Goal: Task Accomplishment & Management: Use online tool/utility

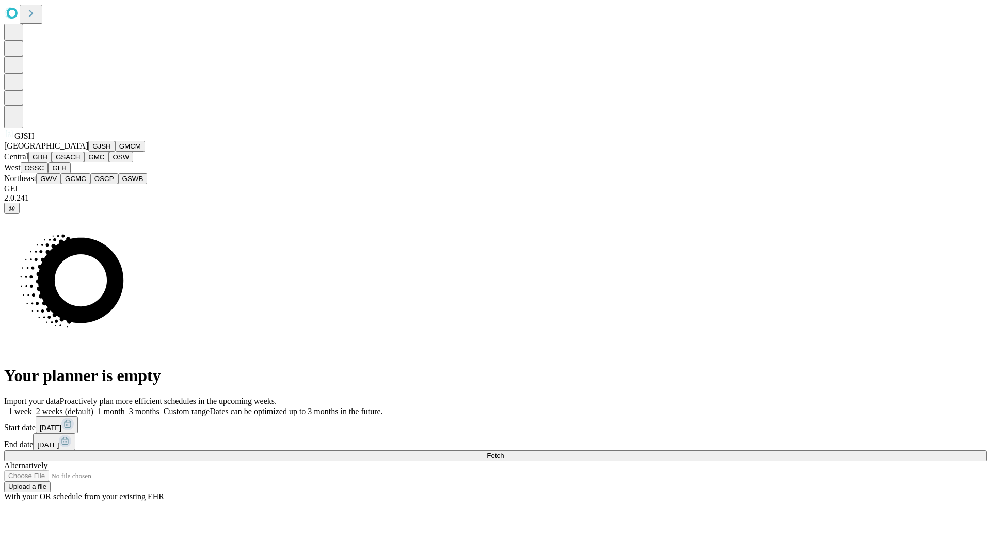
click at [88, 152] on button "GJSH" at bounding box center [101, 146] width 27 height 11
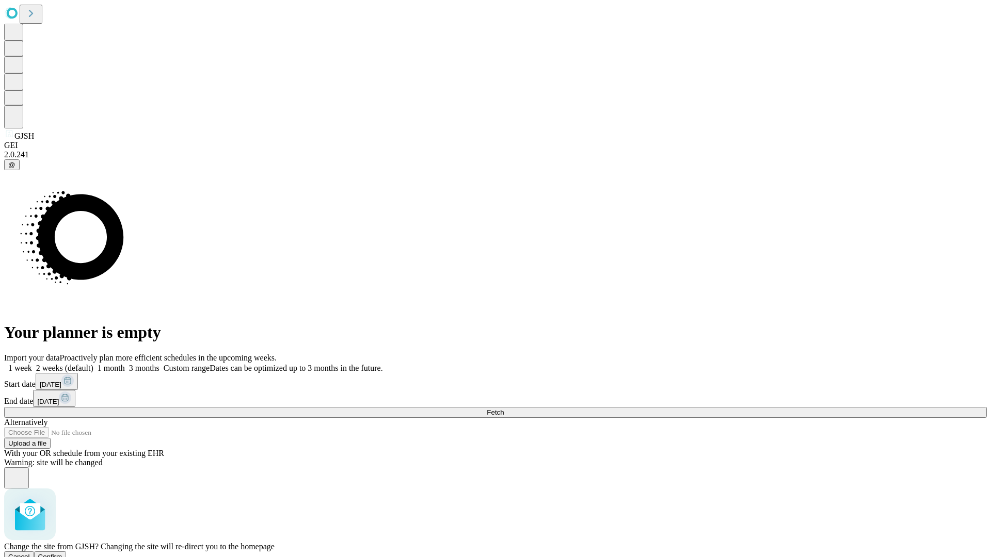
click at [62, 553] on span "Confirm" at bounding box center [50, 557] width 24 height 8
click at [125, 364] on label "1 month" at bounding box center [108, 368] width 31 height 9
click at [504, 409] on span "Fetch" at bounding box center [495, 413] width 17 height 8
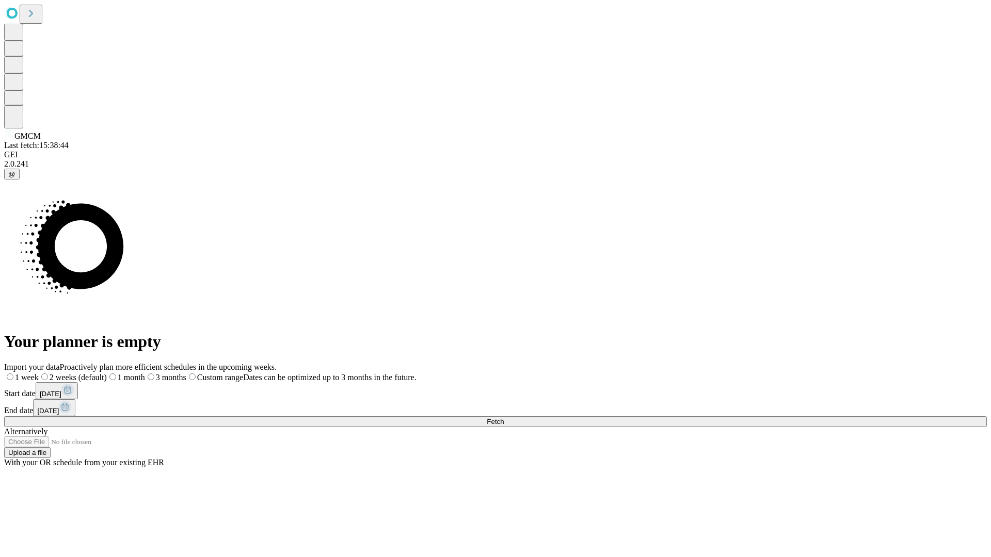
click at [504, 418] on span "Fetch" at bounding box center [495, 422] width 17 height 8
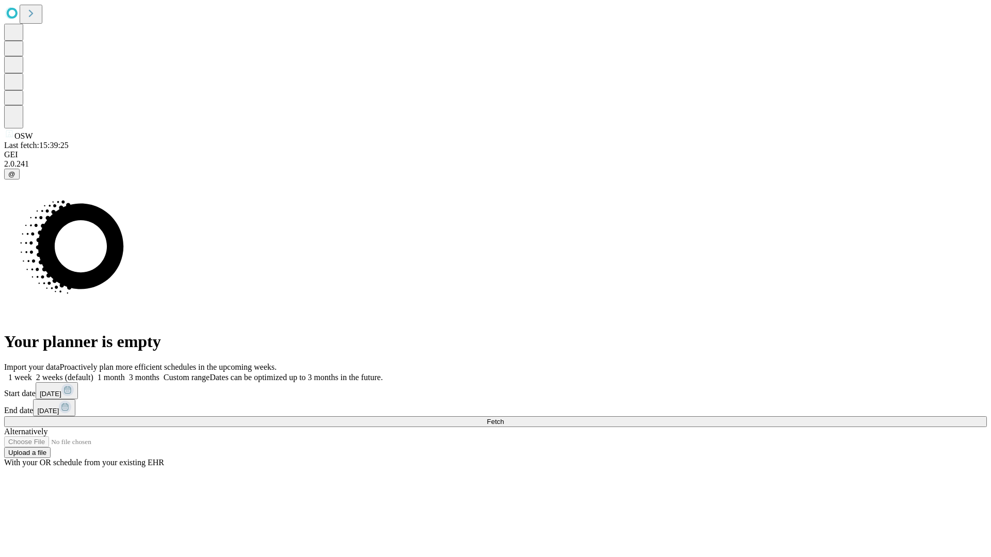
click at [125, 373] on label "1 month" at bounding box center [108, 377] width 31 height 9
click at [504, 418] on span "Fetch" at bounding box center [495, 422] width 17 height 8
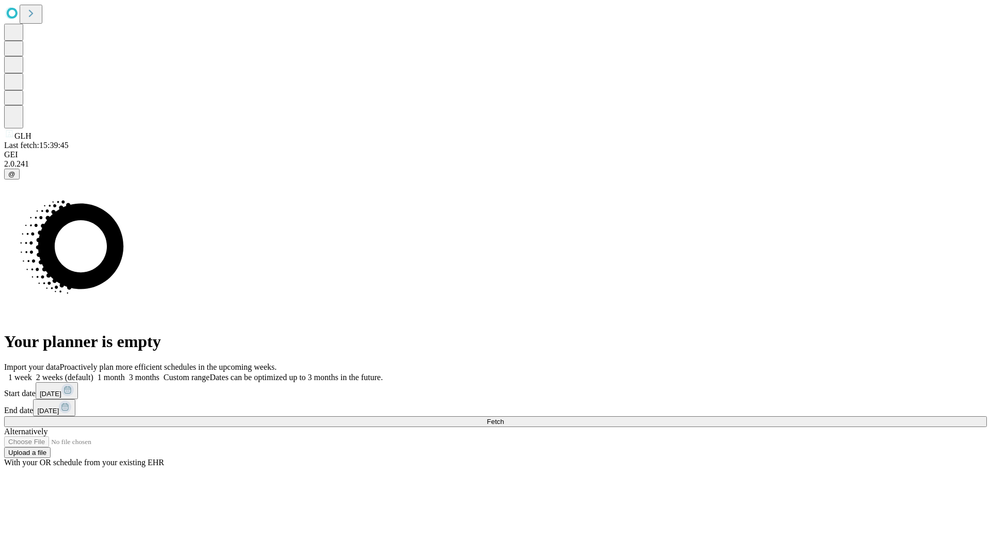
click at [125, 373] on label "1 month" at bounding box center [108, 377] width 31 height 9
click at [504, 418] on span "Fetch" at bounding box center [495, 422] width 17 height 8
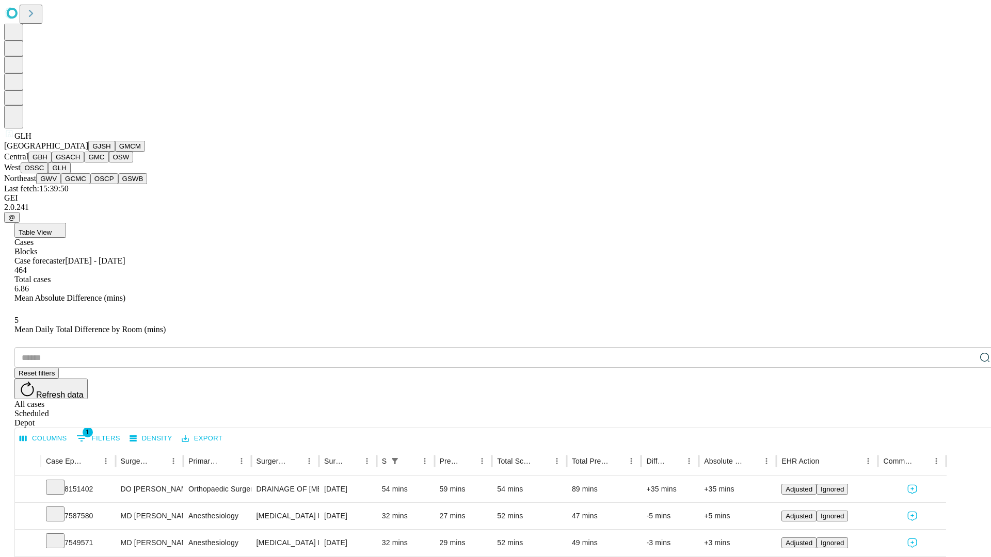
click at [61, 184] on button "GWV" at bounding box center [48, 178] width 25 height 11
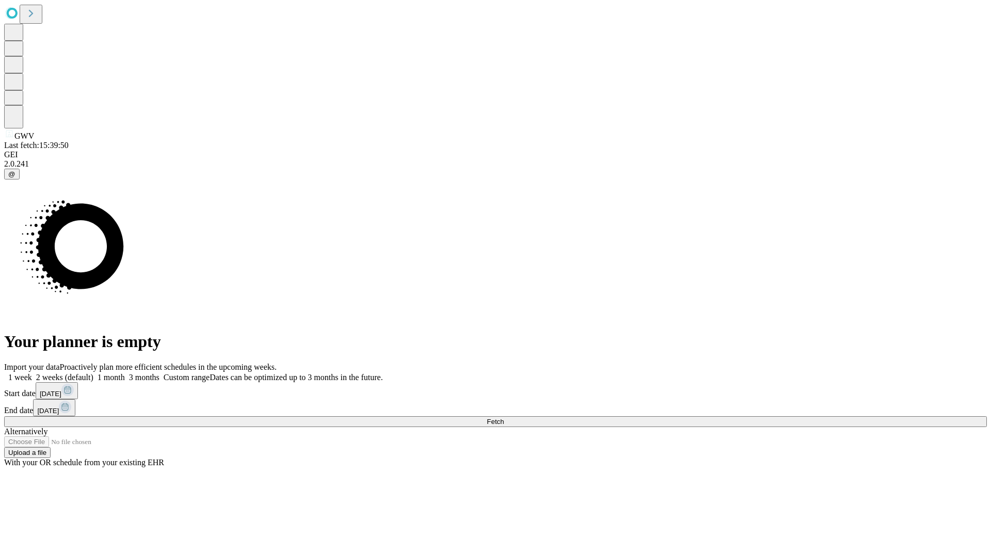
click at [125, 373] on label "1 month" at bounding box center [108, 377] width 31 height 9
click at [504, 418] on span "Fetch" at bounding box center [495, 422] width 17 height 8
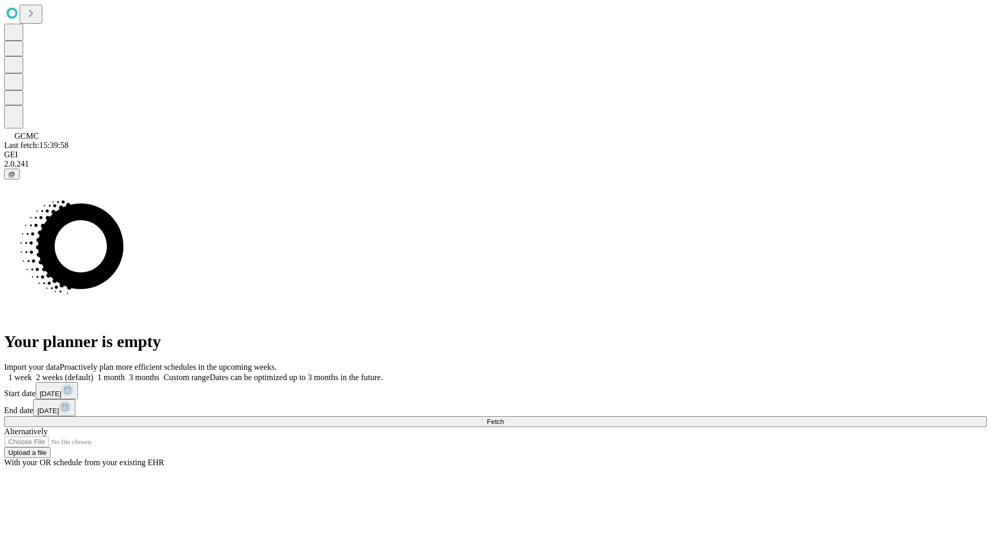
click at [125, 373] on label "1 month" at bounding box center [108, 377] width 31 height 9
click at [504, 418] on span "Fetch" at bounding box center [495, 422] width 17 height 8
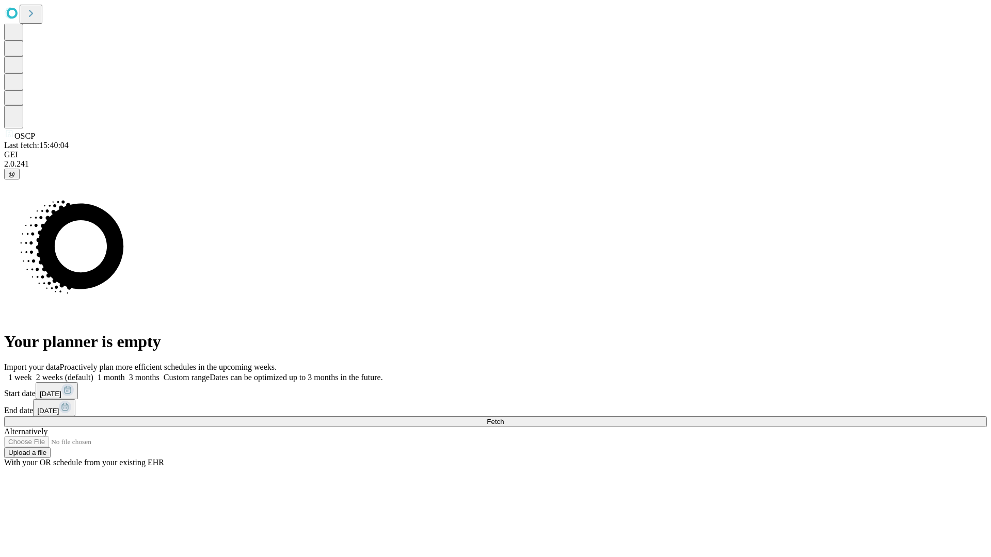
click at [125, 373] on label "1 month" at bounding box center [108, 377] width 31 height 9
click at [504, 418] on span "Fetch" at bounding box center [495, 422] width 17 height 8
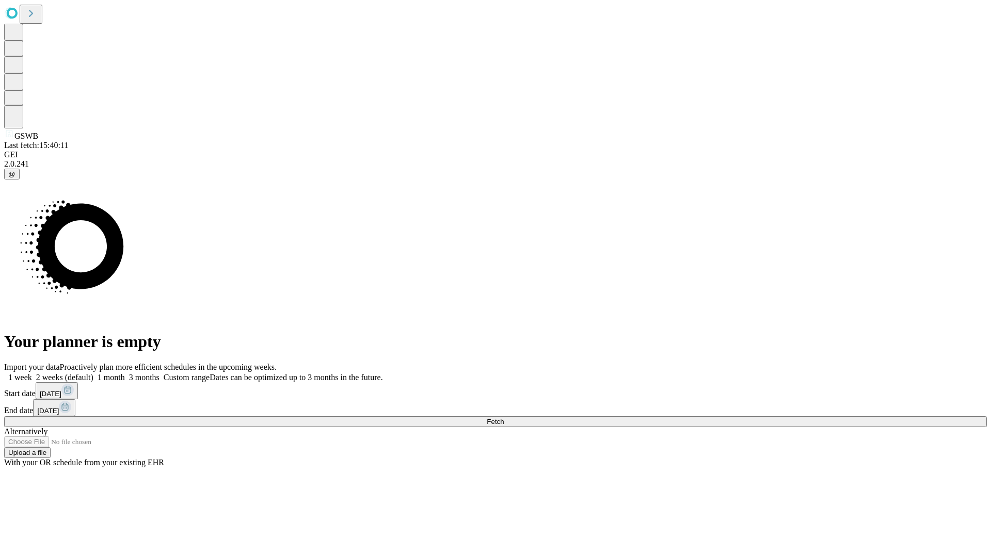
click at [125, 373] on label "1 month" at bounding box center [108, 377] width 31 height 9
click at [504, 418] on span "Fetch" at bounding box center [495, 422] width 17 height 8
